Goal: Task Accomplishment & Management: Manage account settings

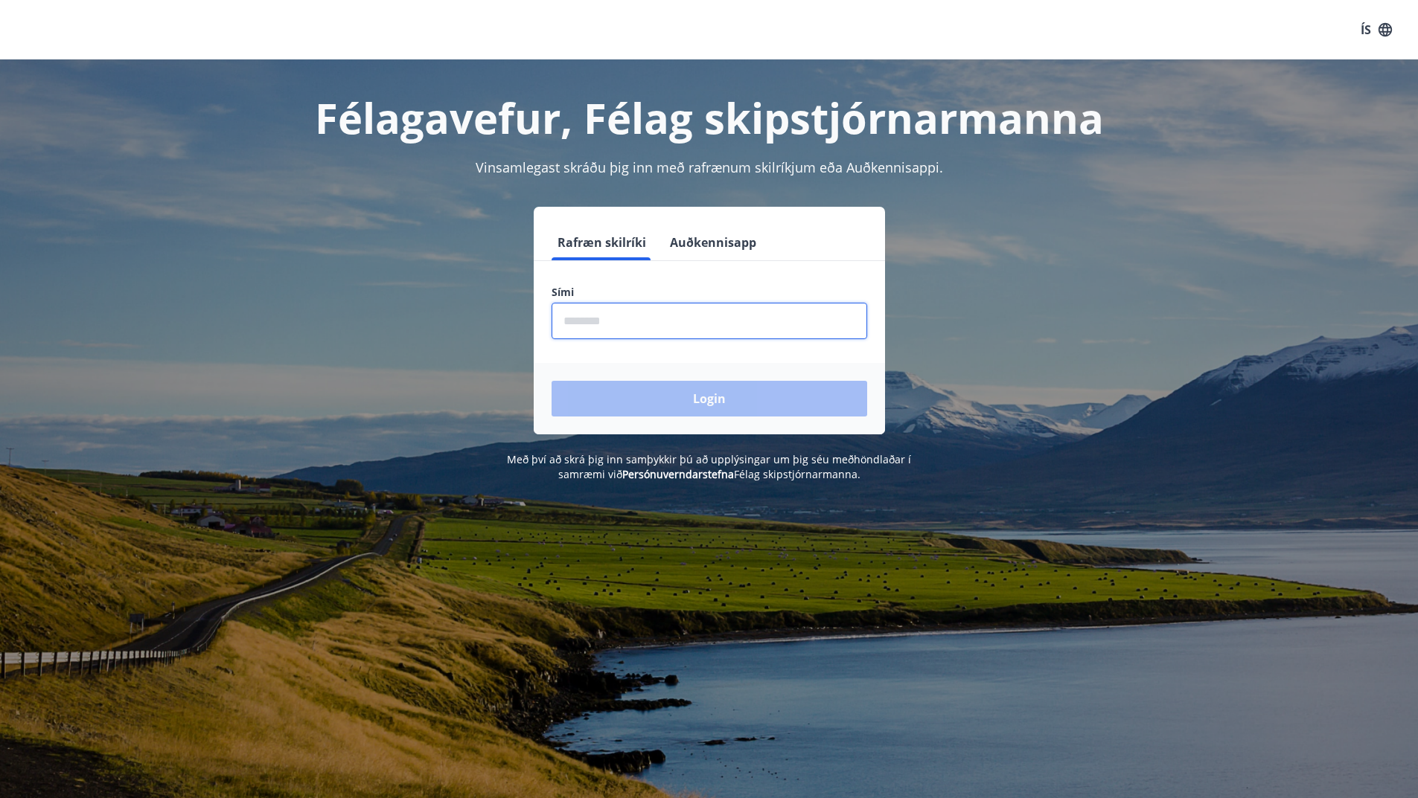
click at [642, 323] on input "phone" at bounding box center [709, 321] width 316 height 36
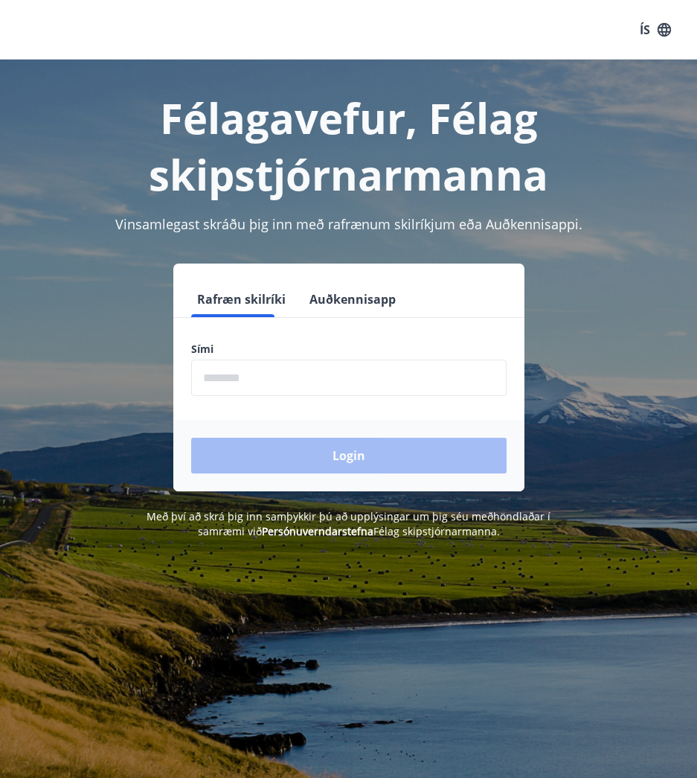
click at [314, 310] on form "Rafræn skilríki Auðkennisapp Sími ​ Login" at bounding box center [348, 386] width 351 height 210
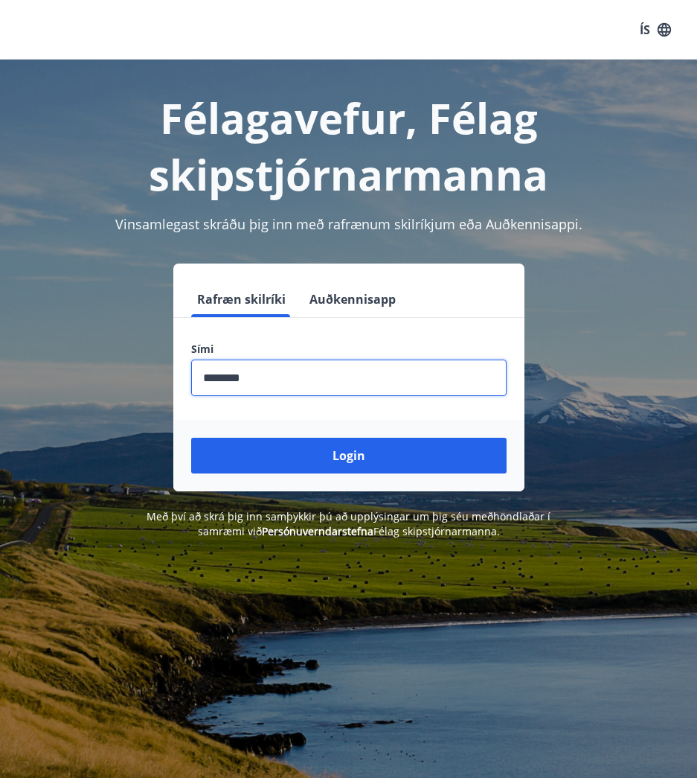
type input "********"
click at [191, 438] on button "Login" at bounding box center [349, 456] width 316 height 36
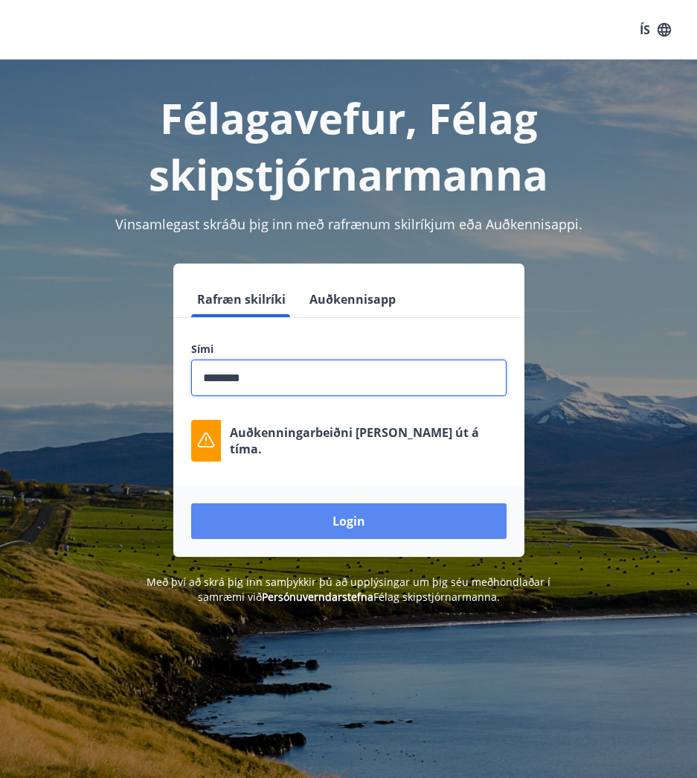
click at [371, 516] on button "Login" at bounding box center [349, 521] width 316 height 36
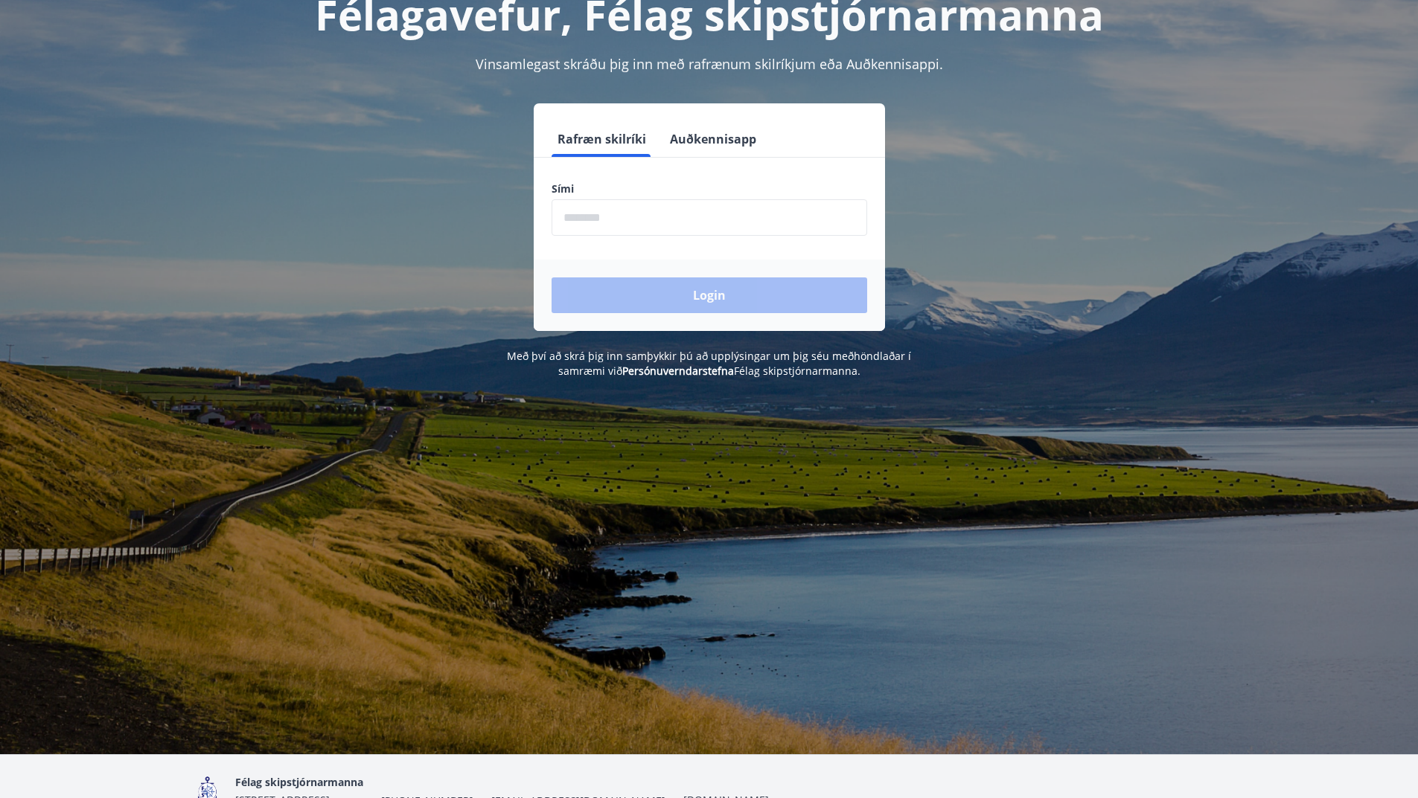
scroll to position [185, 0]
